Goal: Register for event/course

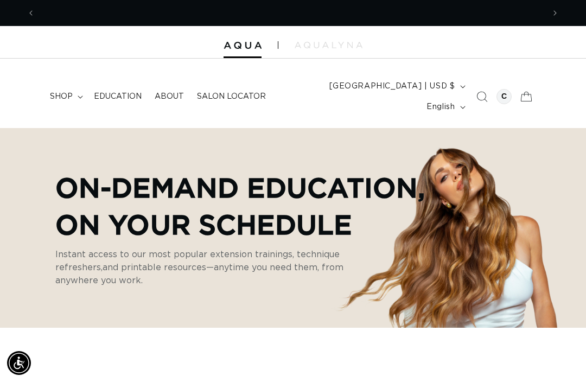
click at [124, 92] on span "Education" at bounding box center [118, 97] width 48 height 10
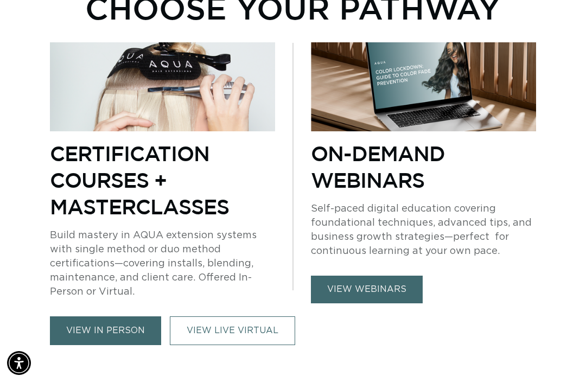
click at [254, 317] on link "VIEW LIVE VIRTUAL" at bounding box center [232, 331] width 125 height 29
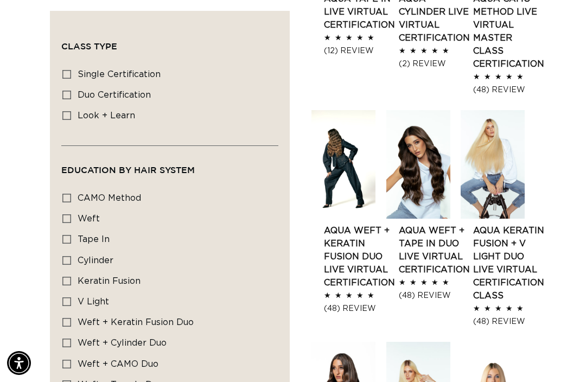
click at [433, 224] on link "AQUA Weft + Tape in Duo LIVE VIRTUAL Certification" at bounding box center [434, 250] width 71 height 52
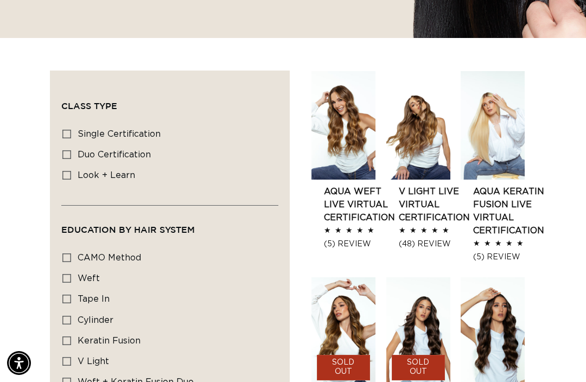
scroll to position [0, 1018]
click at [72, 124] on label "single certification single certification (6 products)" at bounding box center [166, 134] width 208 height 21
click at [71, 130] on input "single certification single certification (6 products)" at bounding box center [66, 134] width 9 height 9
checkbox input "true"
click at [68, 357] on icon at bounding box center [66, 361] width 9 height 9
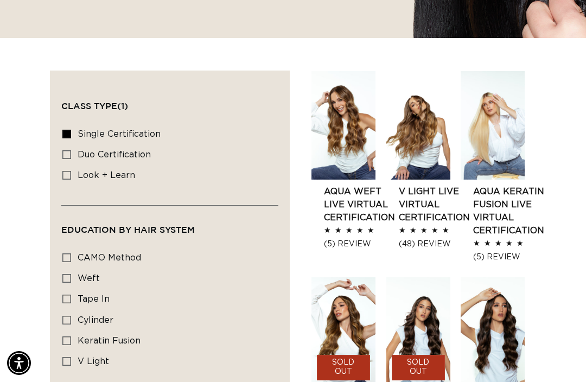
click at [68, 357] on input "V Light V Light (1 product)" at bounding box center [66, 361] width 9 height 9
checkbox input "true"
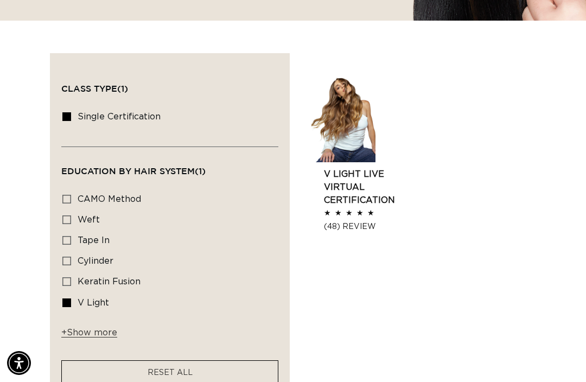
scroll to position [344, 0]
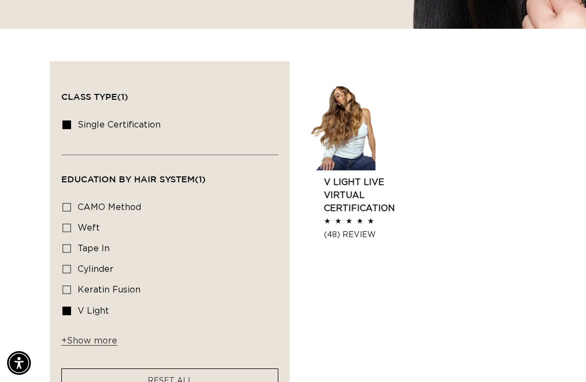
click at [355, 176] on link "V Light Live Virtual Certification" at bounding box center [359, 195] width 71 height 39
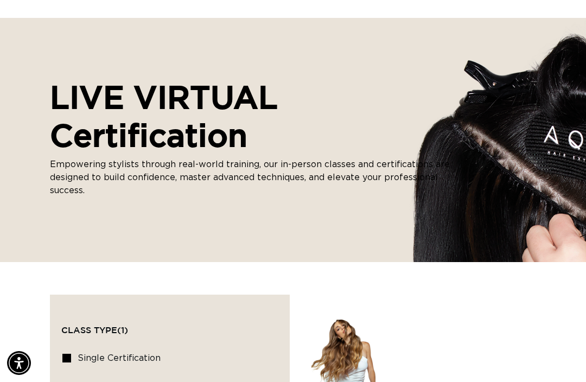
scroll to position [0, 0]
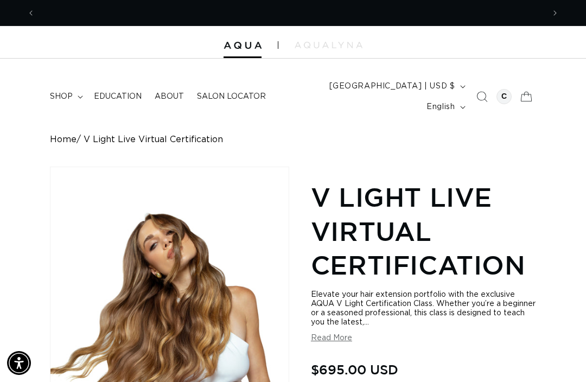
scroll to position [0, 1018]
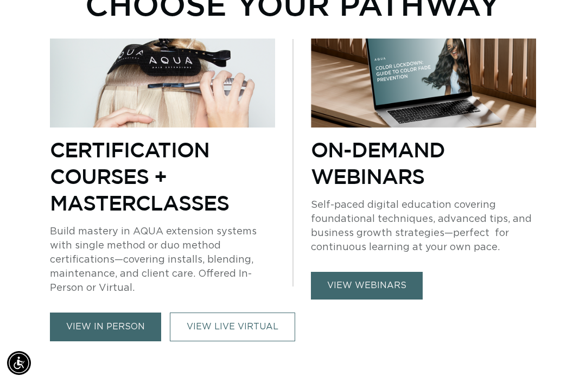
click at [270, 313] on link "VIEW LIVE VIRTUAL" at bounding box center [232, 327] width 125 height 29
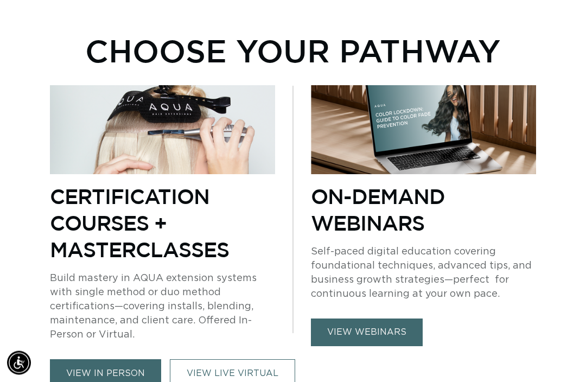
scroll to position [379, 0]
click at [374, 319] on link "view webinars" at bounding box center [367, 333] width 112 height 28
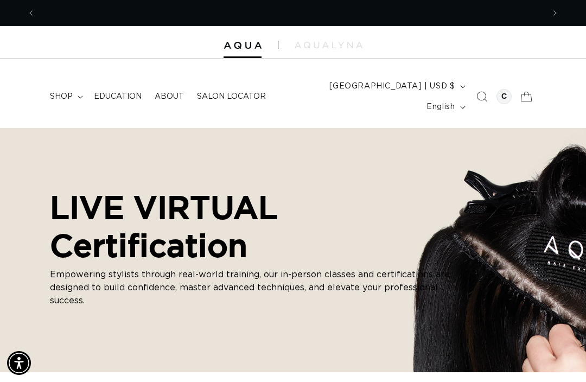
scroll to position [0, 1018]
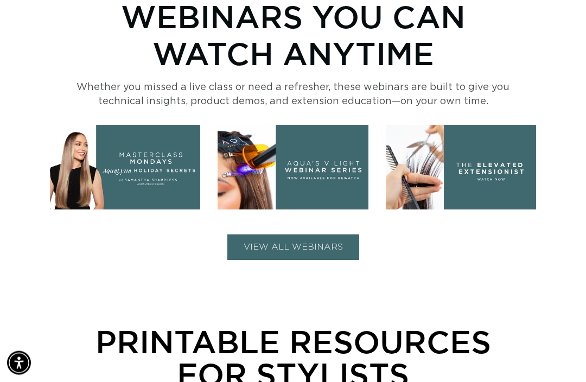
scroll to position [398, 0]
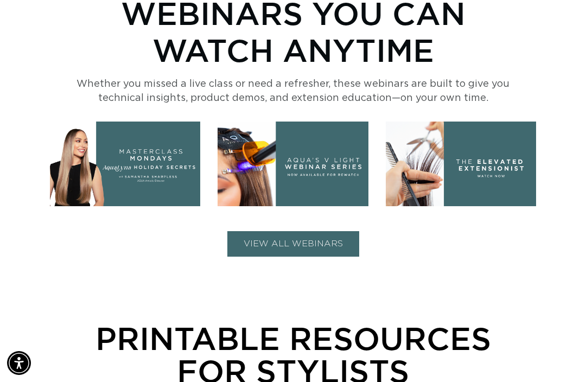
click at [318, 154] on img at bounding box center [293, 164] width 150 height 85
